Goal: Task Accomplishment & Management: Manage account settings

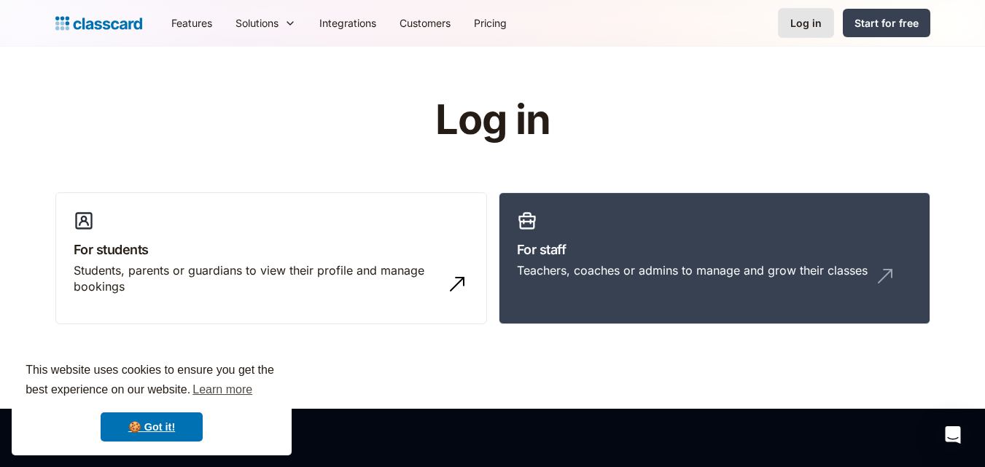
click at [813, 14] on link "Log in" at bounding box center [806, 23] width 56 height 30
click at [702, 224] on link "For staff Teachers, coaches or admins to manage and grow their classes" at bounding box center [713, 258] width 431 height 133
